Goal: Transaction & Acquisition: Purchase product/service

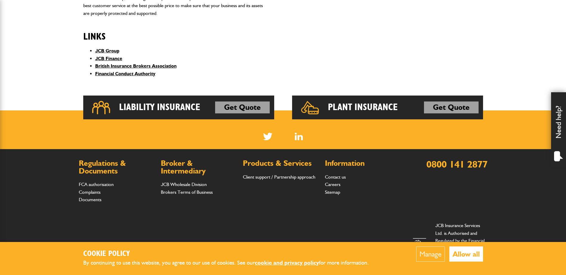
scroll to position [239, 0]
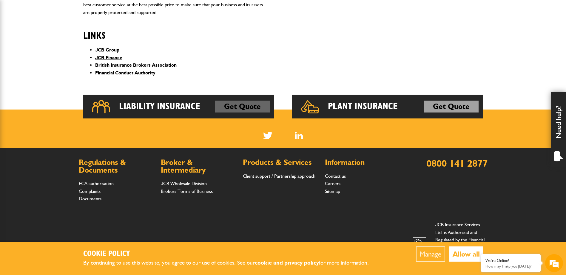
click at [231, 108] on link "Get Quote" at bounding box center [242, 107] width 55 height 12
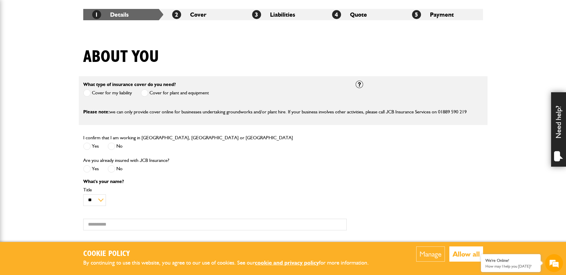
scroll to position [119, 0]
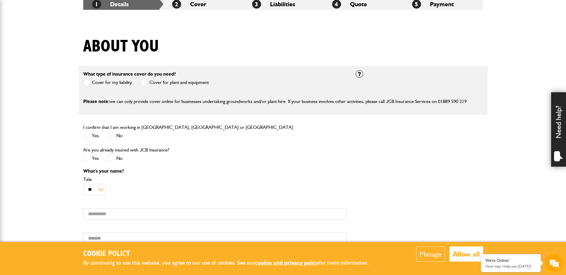
click at [117, 136] on label "No" at bounding box center [115, 135] width 15 height 7
click at [114, 162] on span at bounding box center [111, 158] width 7 height 7
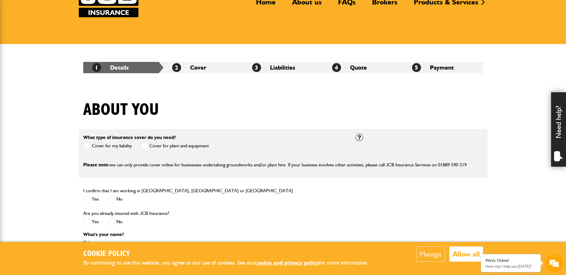
scroll to position [0, 0]
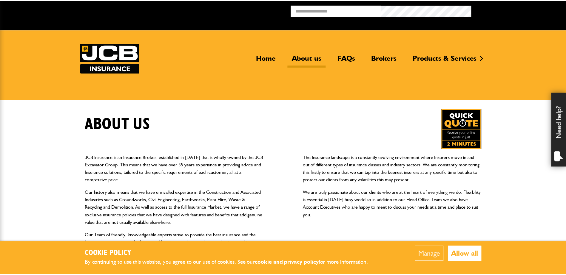
scroll to position [238, 0]
